Goal: Task Accomplishment & Management: Use online tool/utility

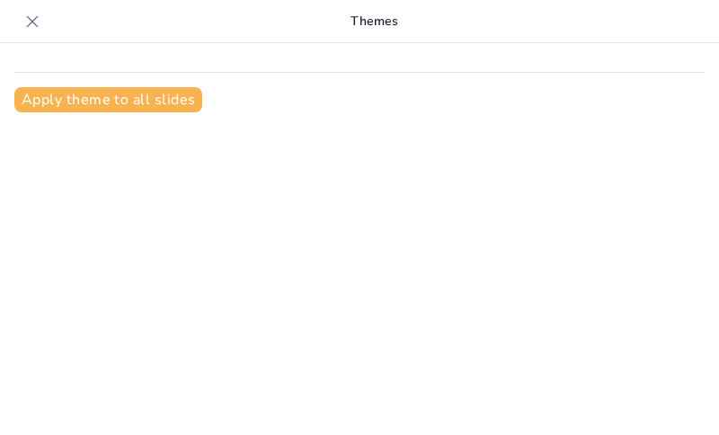
type input "Искусство Месопотамии: От Шумера до Нововавилонского царства"
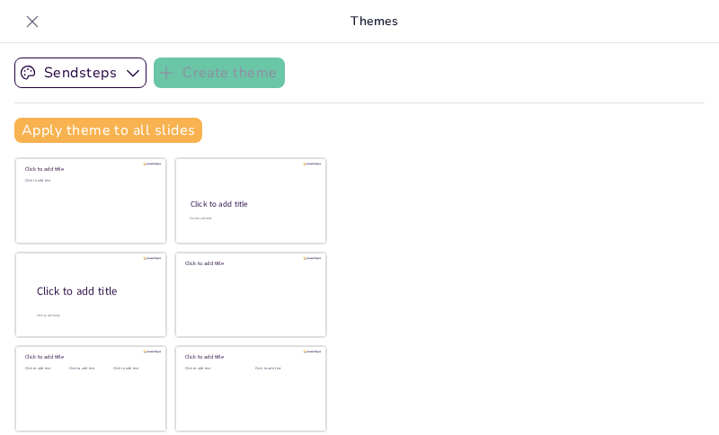
click at [31, 20] on icon at bounding box center [33, 21] width 12 height 12
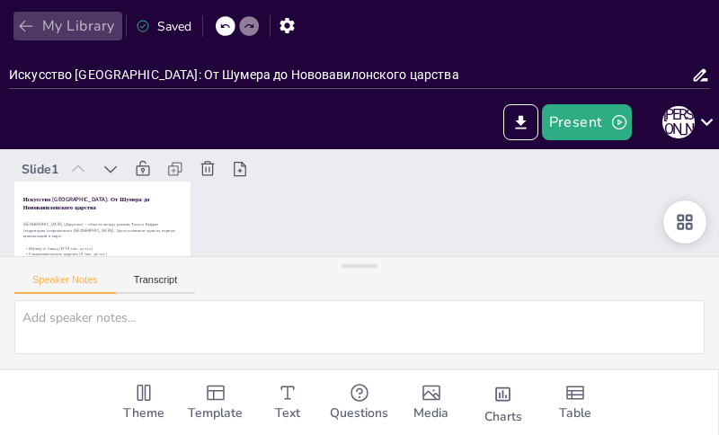
click at [22, 21] on icon "button" at bounding box center [26, 26] width 18 height 18
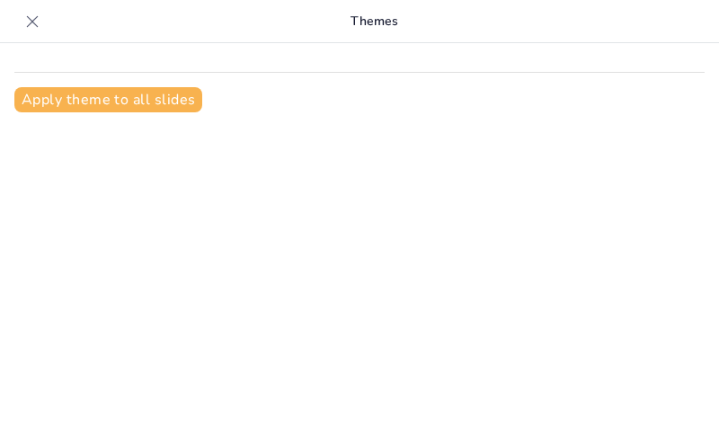
scroll to position [24, 0]
type input "Искусство Двуречья: Этапы развития от IV до III тыс. до н.э."
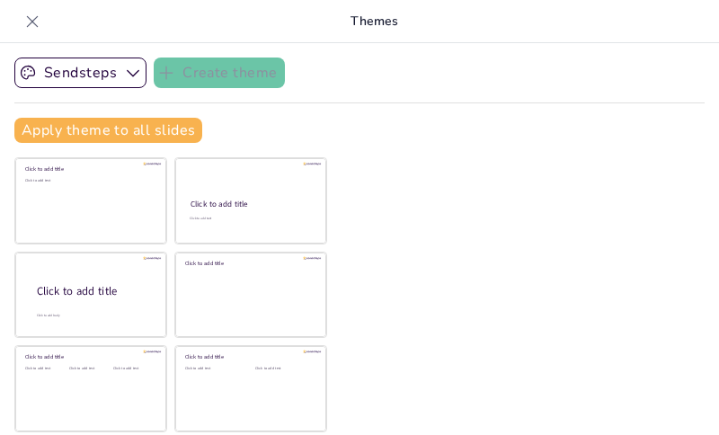
click at [21, 19] on div at bounding box center [32, 21] width 29 height 29
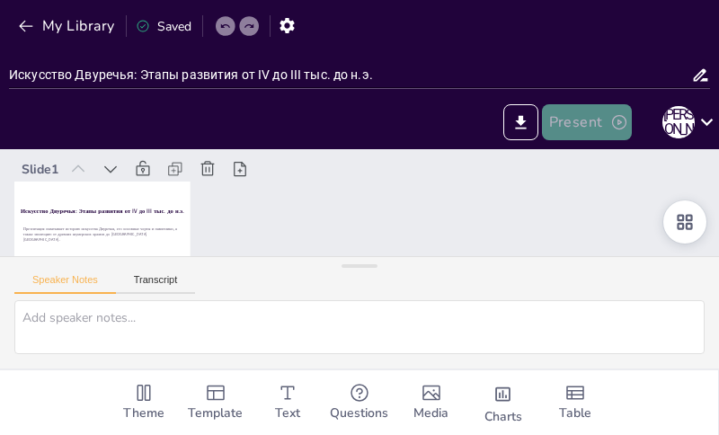
click at [617, 120] on icon "button" at bounding box center [619, 122] width 14 height 14
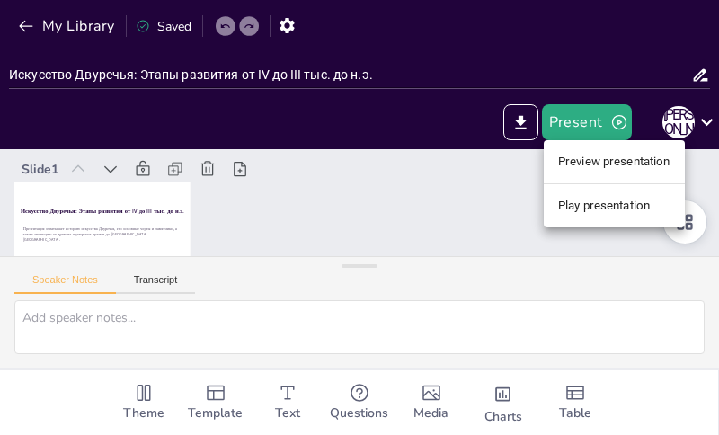
click at [615, 199] on li "Play presentation" at bounding box center [614, 205] width 141 height 29
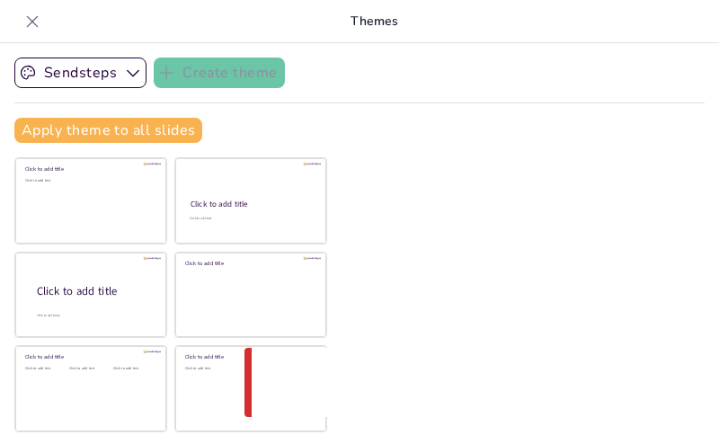
click at [38, 23] on icon at bounding box center [32, 22] width 18 height 18
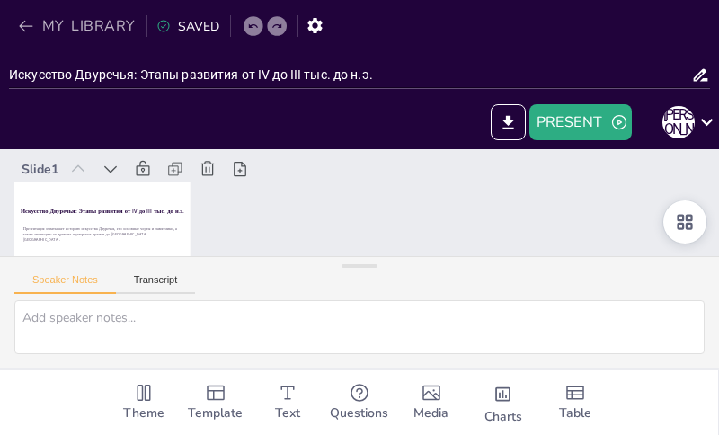
click at [20, 24] on icon "button" at bounding box center [26, 26] width 18 height 18
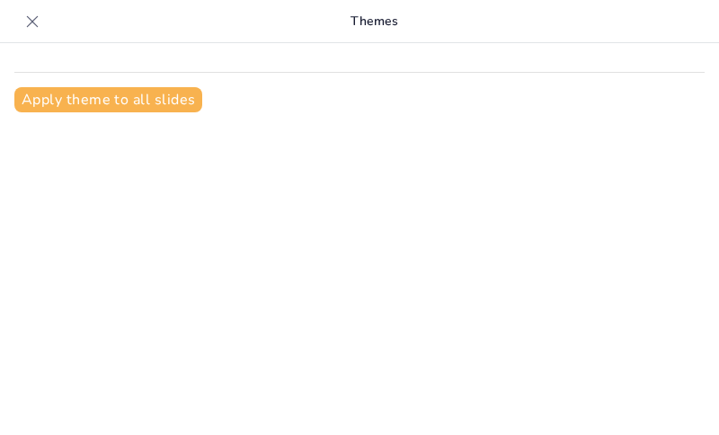
type input "Искусство Двуречья: Этапы развития от IV до III тыс. до н.э."
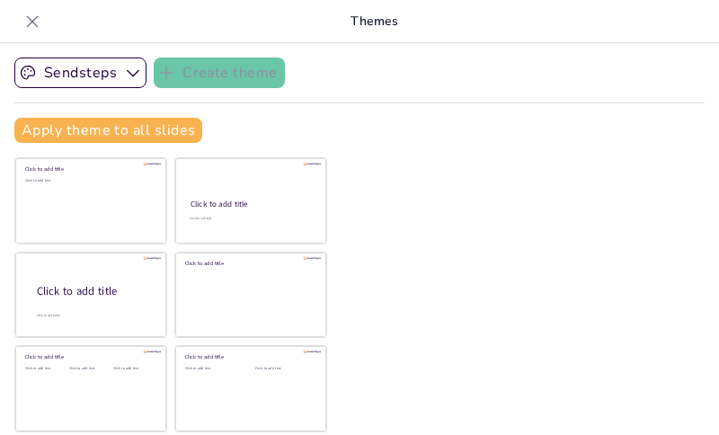
click at [26, 31] on div at bounding box center [32, 21] width 29 height 29
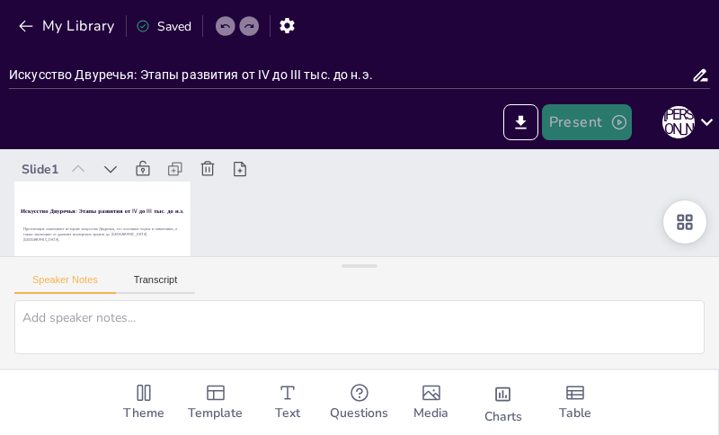
click at [616, 126] on icon "button" at bounding box center [619, 122] width 18 height 18
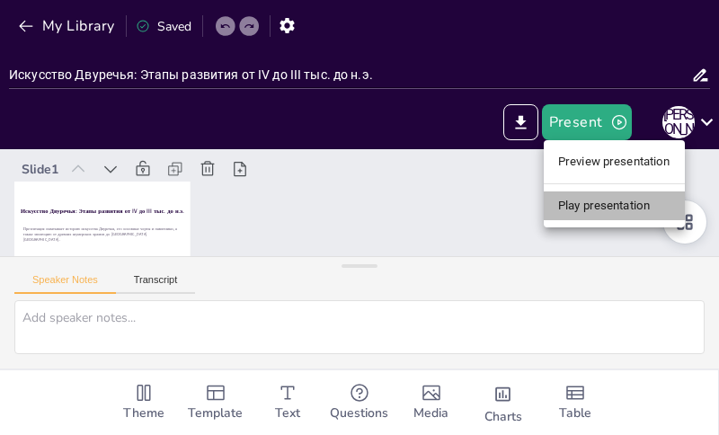
click at [617, 202] on li "Play presentation" at bounding box center [614, 205] width 141 height 29
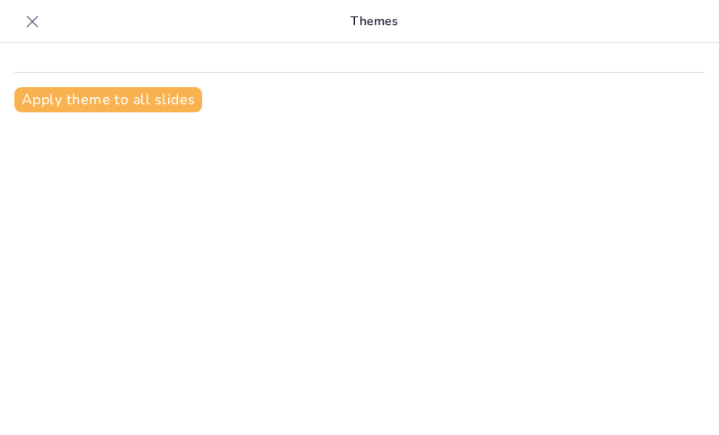
scroll to position [24, 0]
type input "Искусство Двуречья: Этапы развития от IV до III тыс. до н.э."
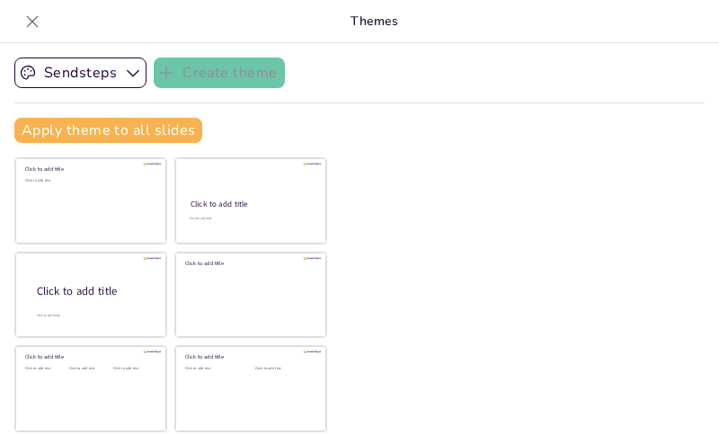
click at [33, 25] on icon at bounding box center [32, 22] width 18 height 18
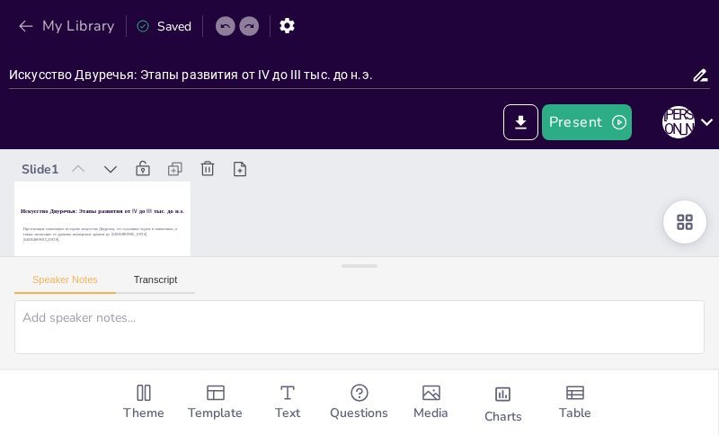
click at [22, 33] on icon "button" at bounding box center [26, 26] width 18 height 18
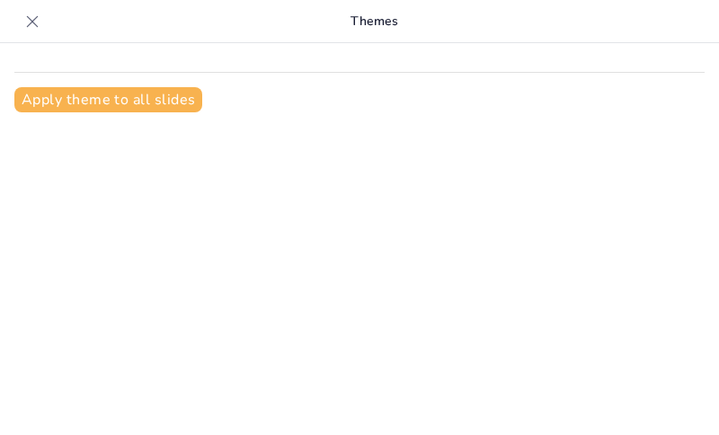
type input "Искусство [GEOGRAPHIC_DATA]: От Шумера до Нововавилонского царства"
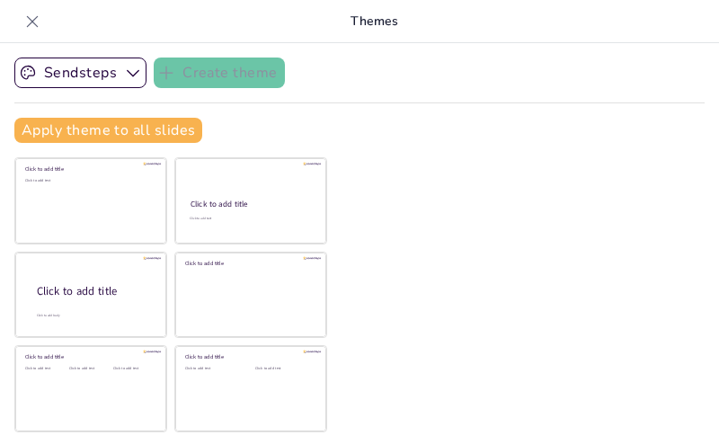
click at [22, 22] on div at bounding box center [32, 21] width 29 height 29
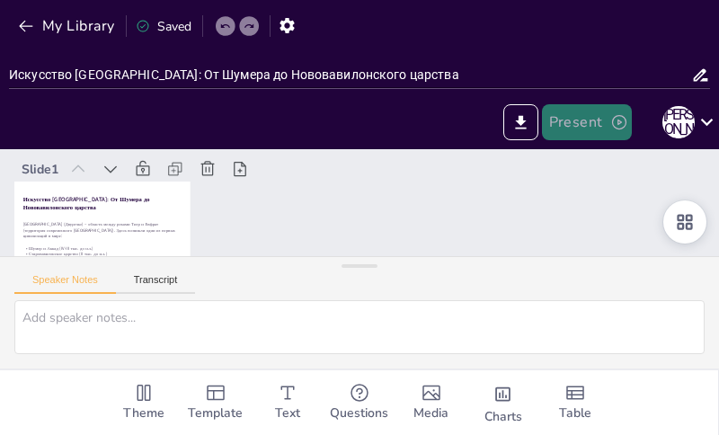
click at [596, 133] on button "Present" at bounding box center [587, 122] width 90 height 36
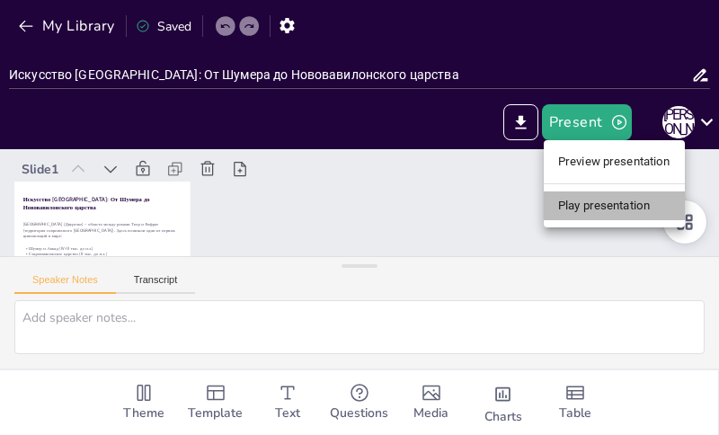
click at [616, 209] on li "Play presentation" at bounding box center [614, 205] width 141 height 29
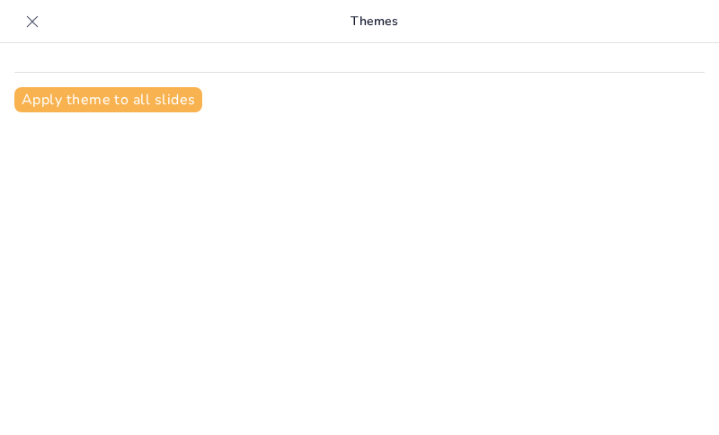
type input "Искусство [GEOGRAPHIC_DATA]: От Шумера до Нововавилонского царства"
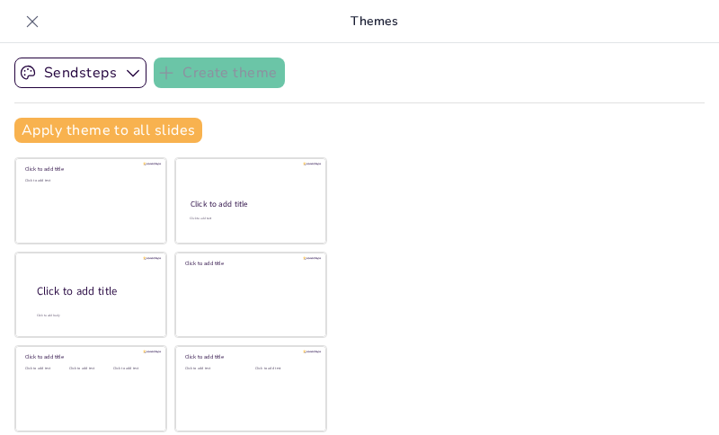
click at [33, 17] on icon at bounding box center [32, 22] width 18 height 18
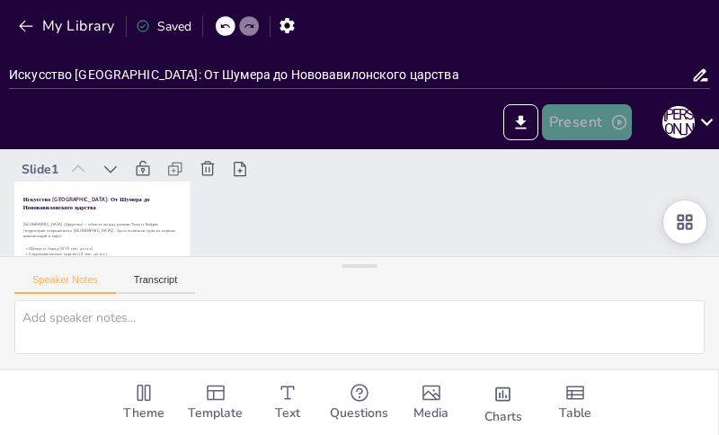
click at [563, 113] on button "Present" at bounding box center [587, 122] width 90 height 36
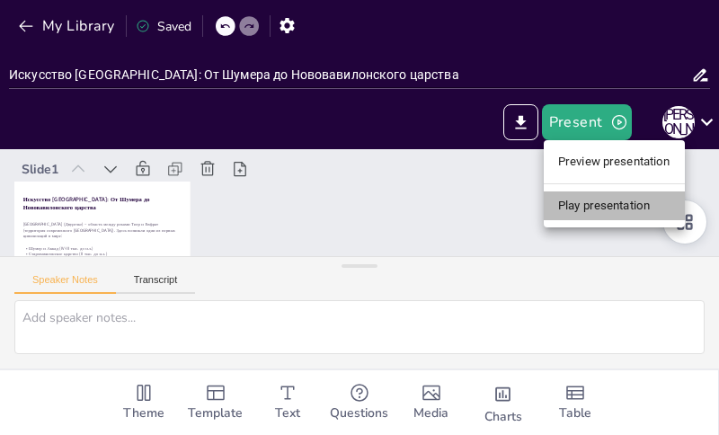
click at [580, 205] on li "Play presentation" at bounding box center [614, 205] width 141 height 29
